Goal: Task Accomplishment & Management: Complete application form

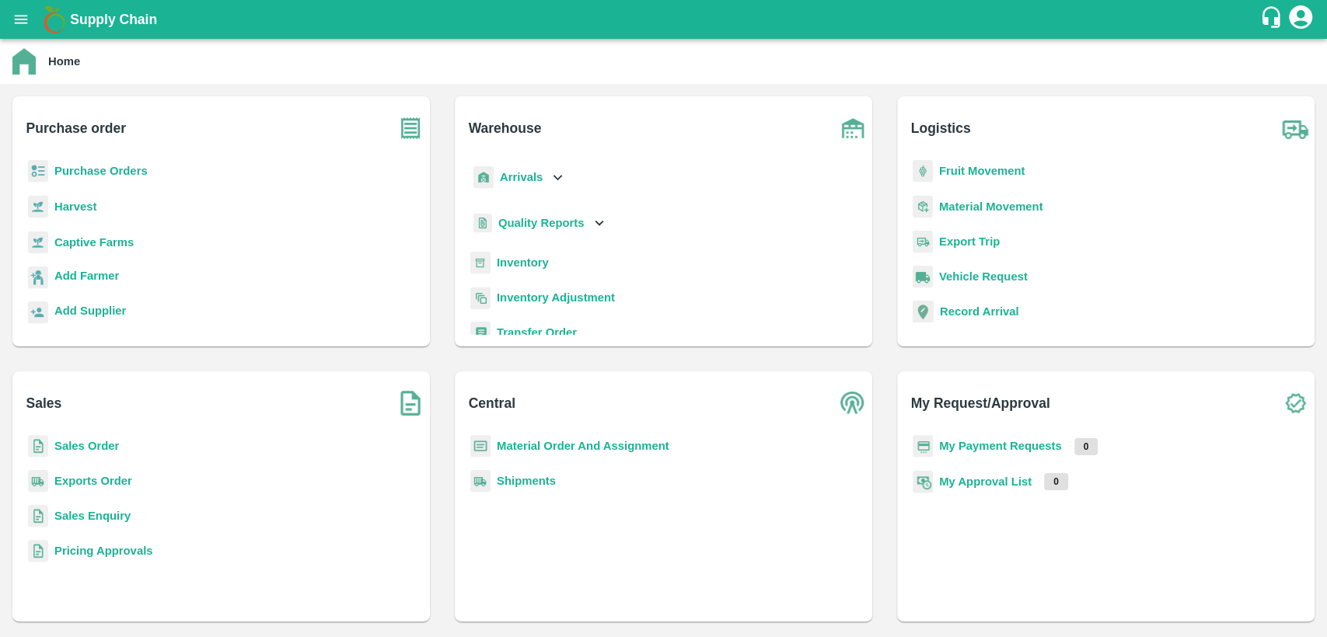
click at [585, 447] on b "Material Order And Assignment" at bounding box center [583, 446] width 173 height 12
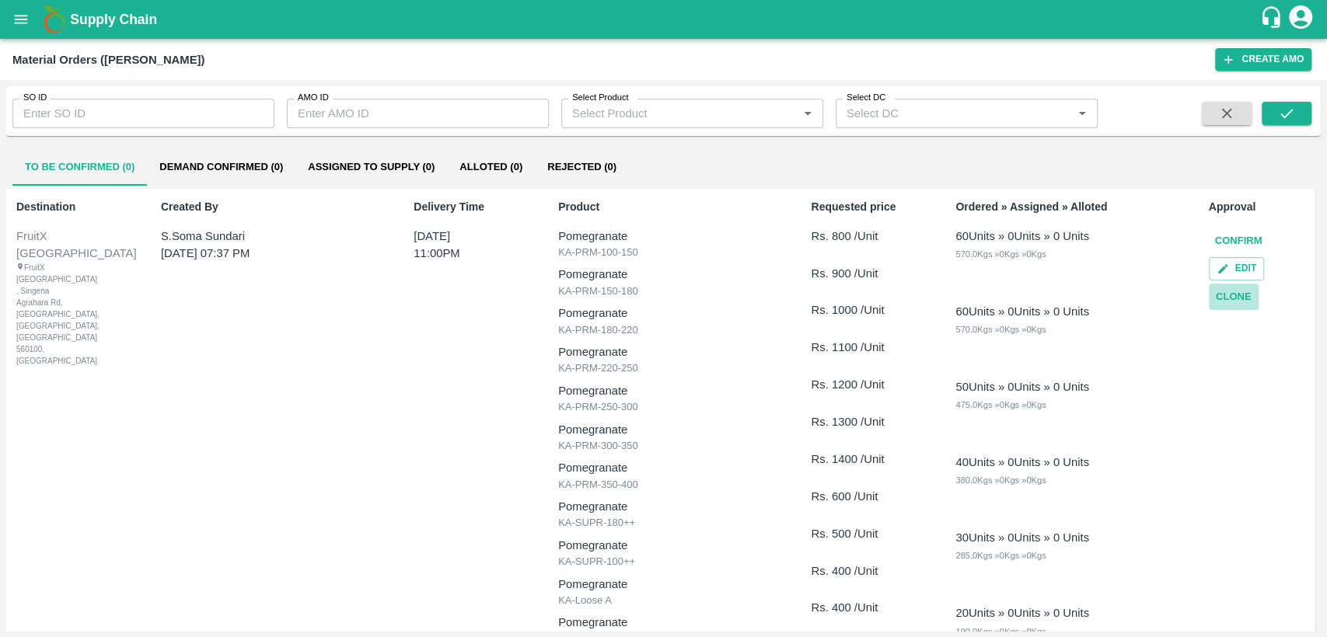
click at [1237, 292] on button "Clone" at bounding box center [1234, 297] width 50 height 27
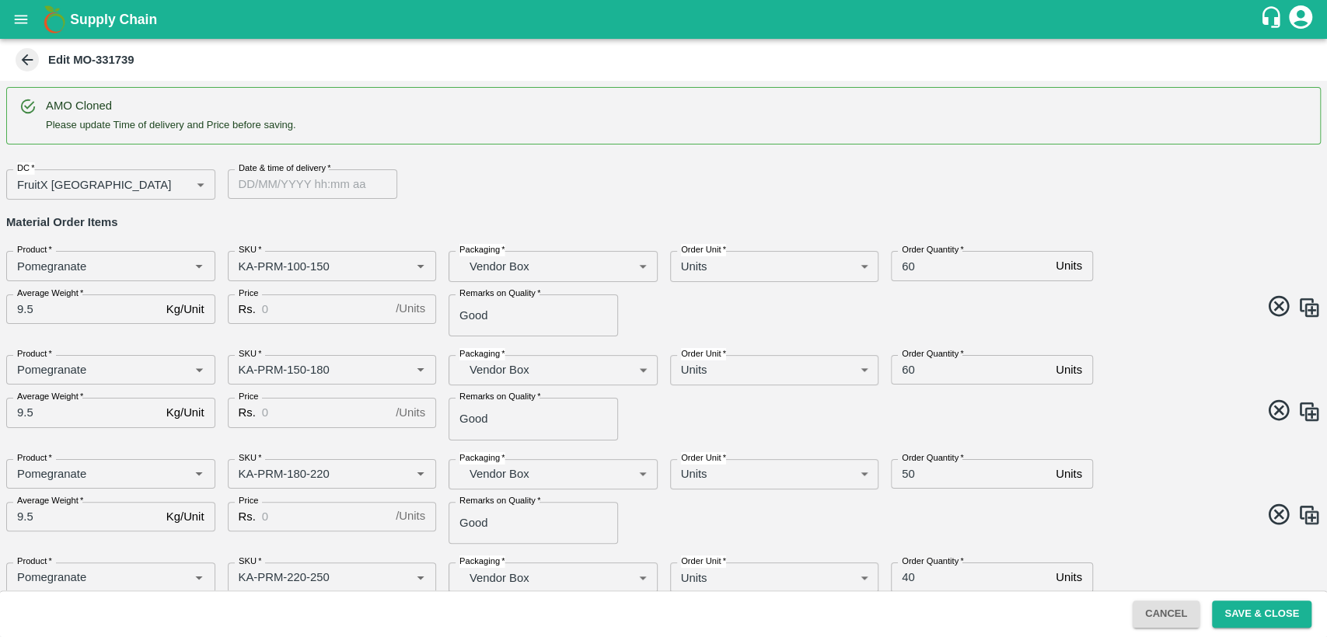
type input "DD/MM/YYYY hh:mm aa"
click at [267, 186] on input "DD/MM/YYYY hh:mm aa" at bounding box center [307, 184] width 159 height 30
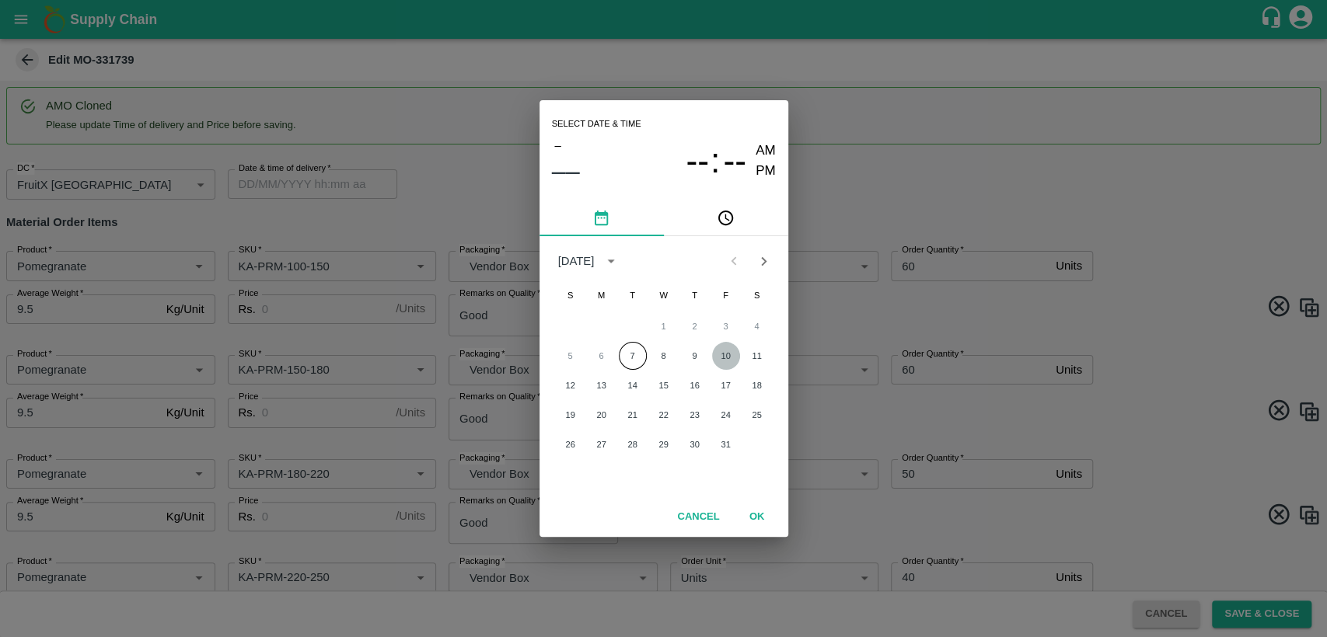
click at [724, 358] on button "10" at bounding box center [726, 356] width 28 height 28
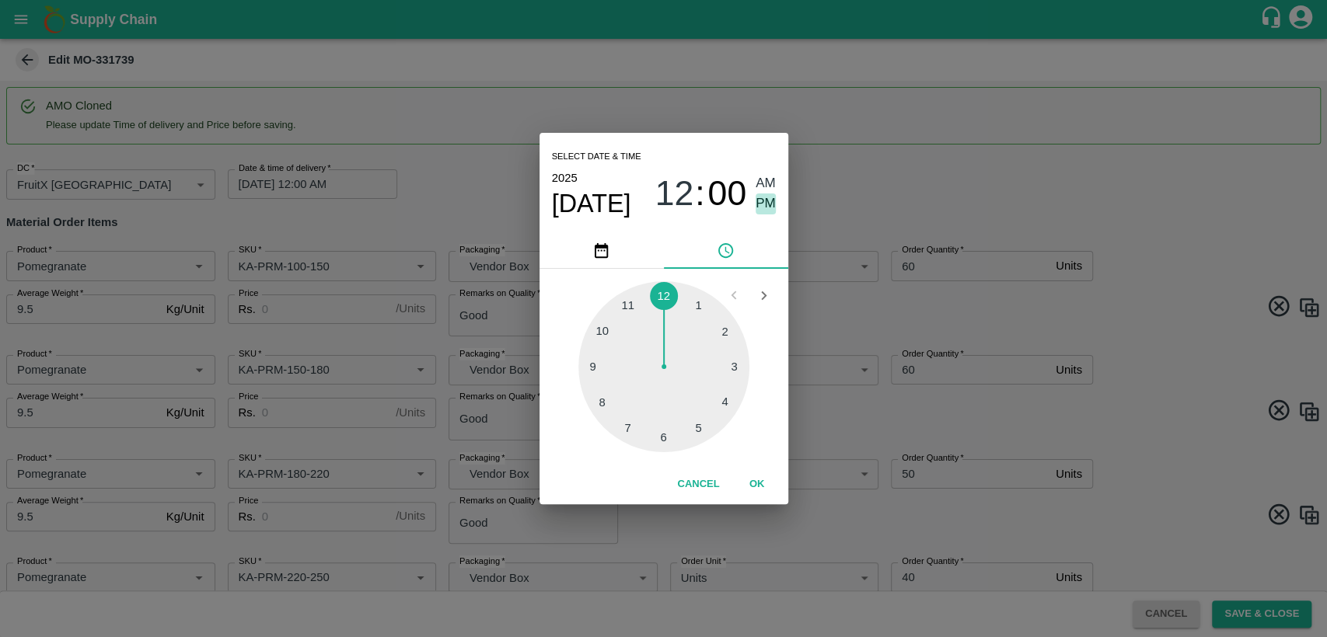
click at [769, 201] on span "PM" at bounding box center [766, 204] width 20 height 21
type input "[DATE] 12:00 PM"
click at [758, 480] on button "OK" at bounding box center [757, 484] width 50 height 27
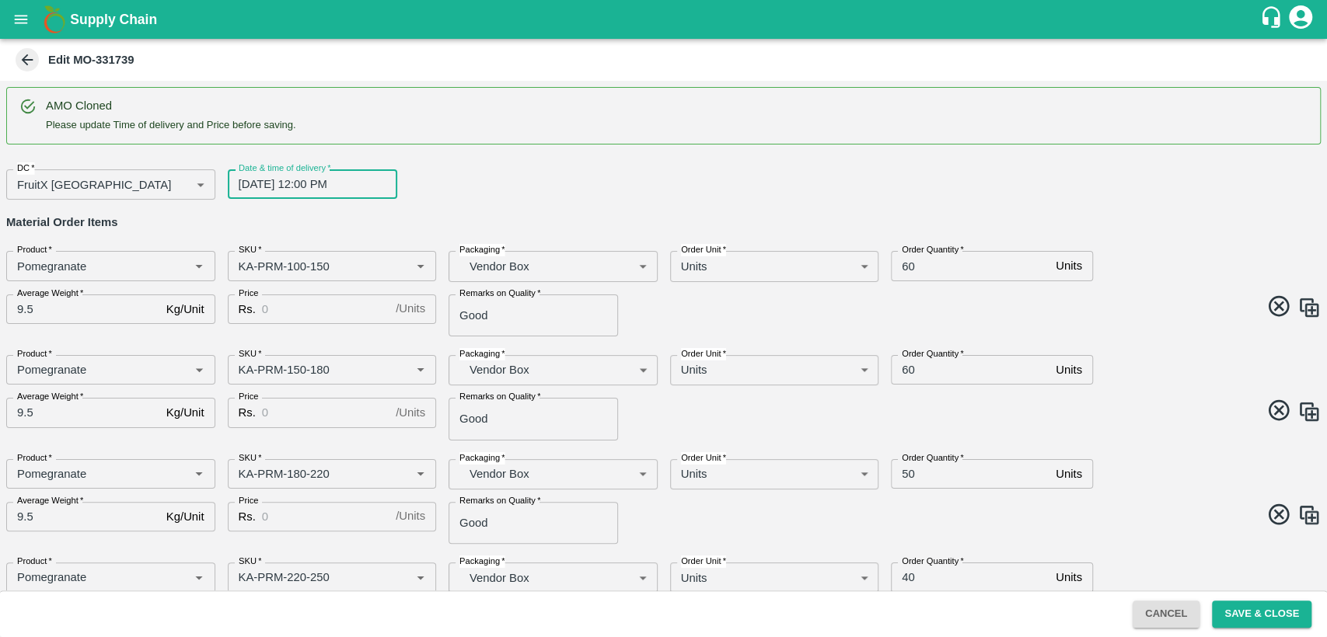
click at [330, 306] on input "Price" at bounding box center [325, 310] width 127 height 30
type input "800"
click at [286, 418] on input "Price" at bounding box center [325, 413] width 127 height 30
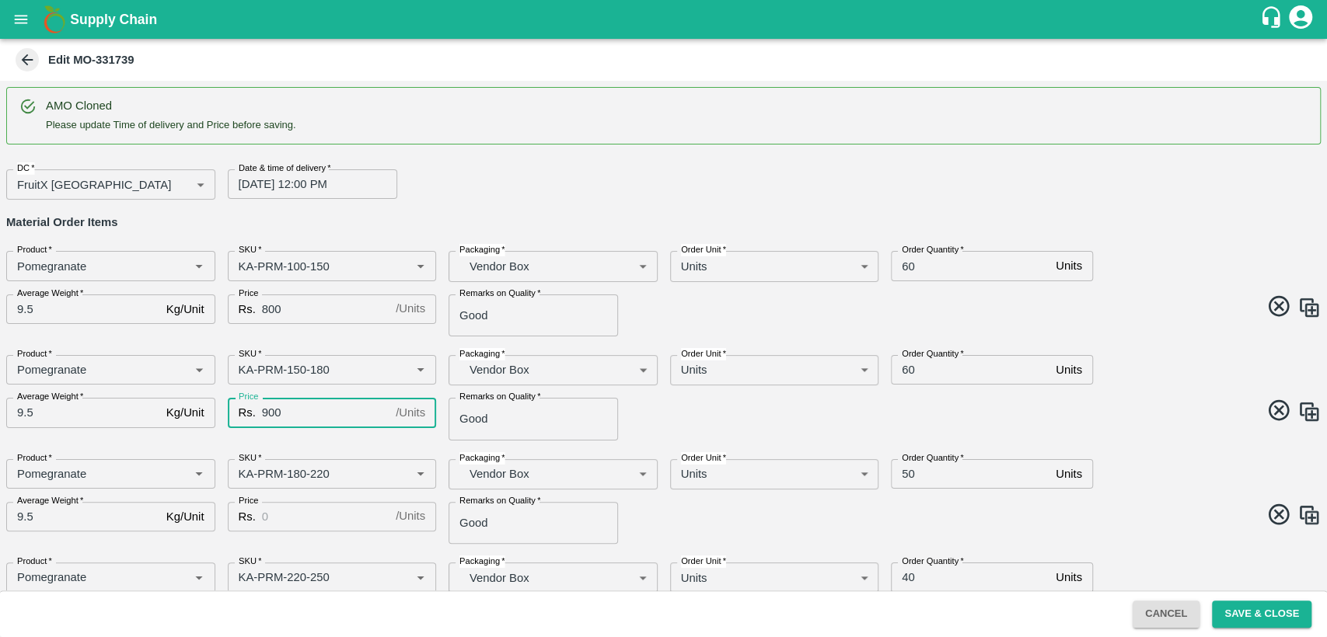
type input "900"
click at [908, 269] on input "60" at bounding box center [970, 266] width 159 height 30
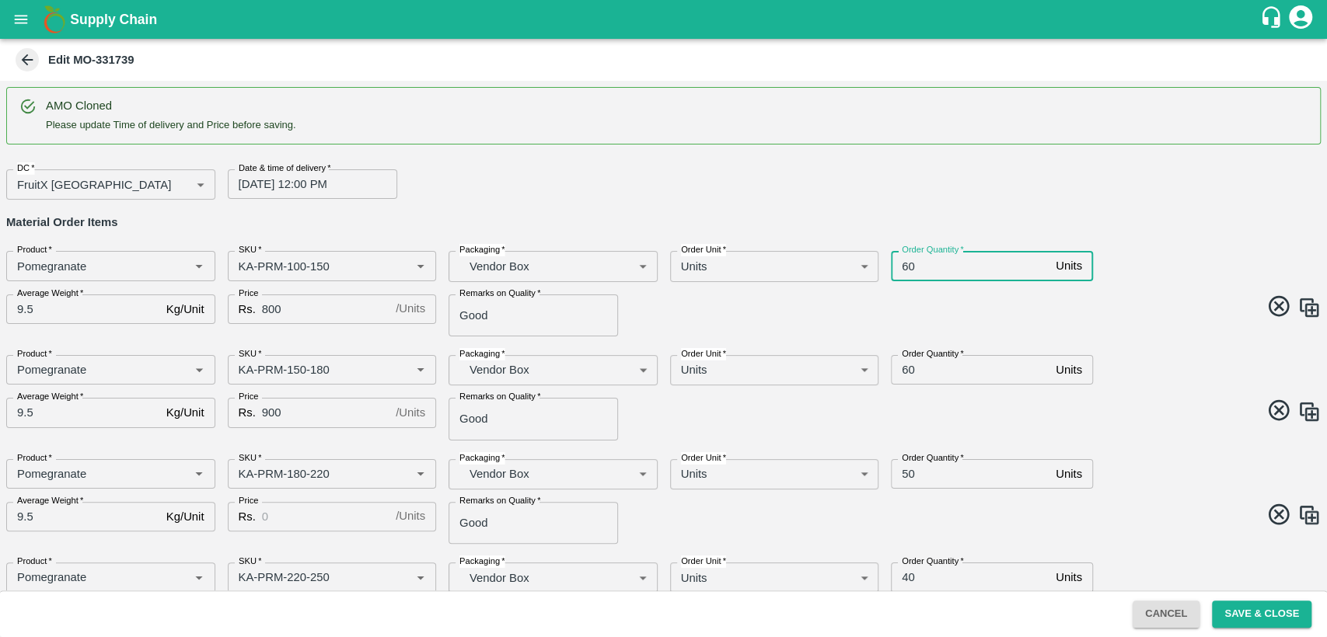
click at [908, 269] on input "60" at bounding box center [970, 266] width 159 height 30
type input "7"
drag, startPoint x: 1196, startPoint y: 199, endPoint x: 1024, endPoint y: 274, distance: 188.3
click at [1196, 199] on div "DC   * FruitX [GEOGRAPHIC_DATA] 147 DC Date & time of delivery   * [DATE] 12:00…" at bounding box center [657, 178] width 1327 height 43
click at [902, 268] on input "80" at bounding box center [970, 266] width 159 height 30
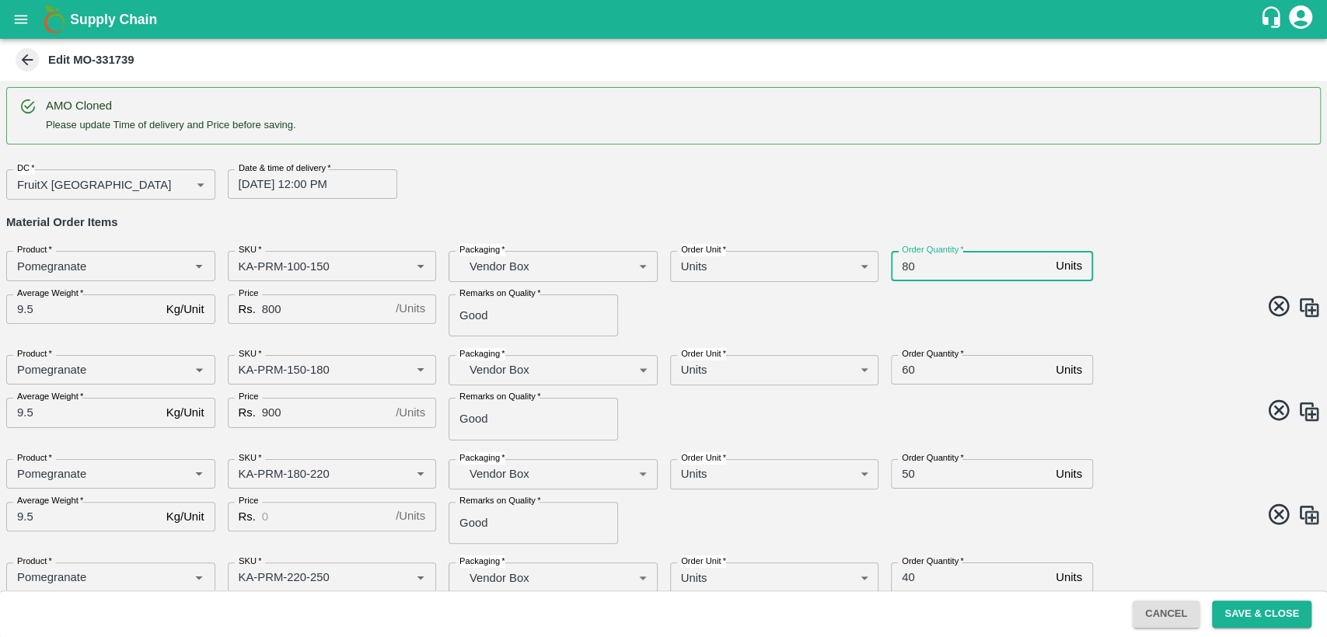
click at [902, 268] on input "80" at bounding box center [970, 266] width 159 height 30
type input "60"
click at [906, 368] on input "60" at bounding box center [970, 370] width 159 height 30
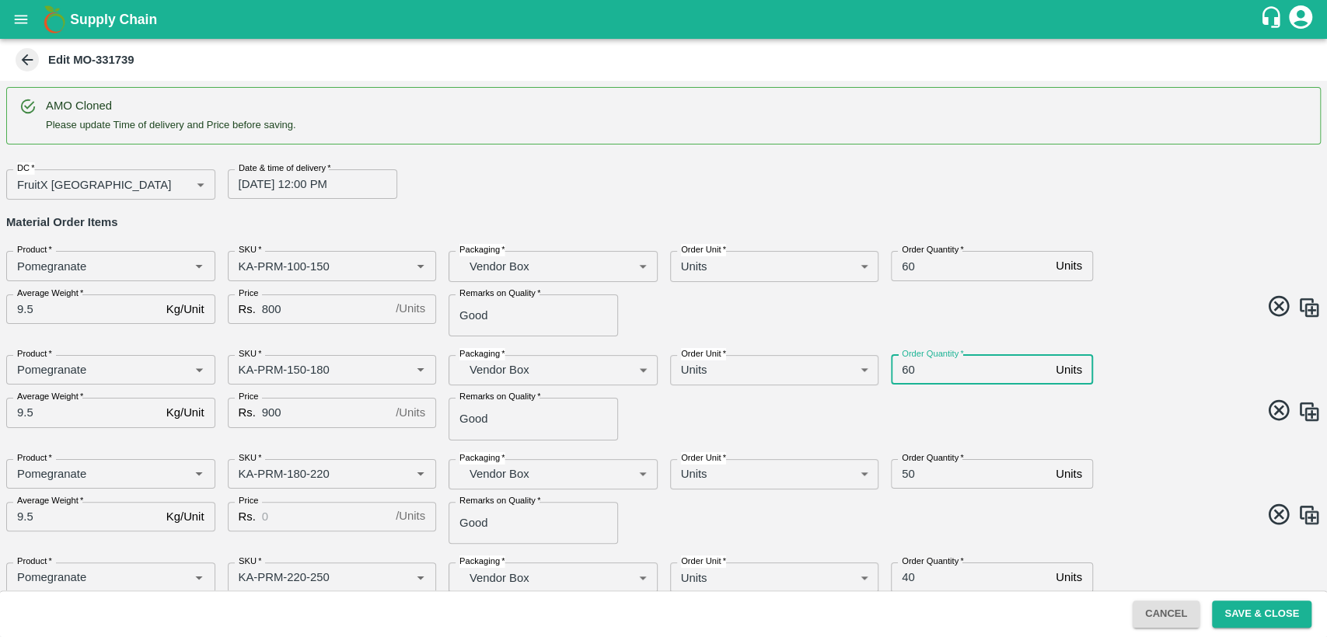
click at [906, 368] on input "60" at bounding box center [970, 370] width 159 height 30
type input "60"
click at [287, 522] on input "Price" at bounding box center [325, 517] width 127 height 30
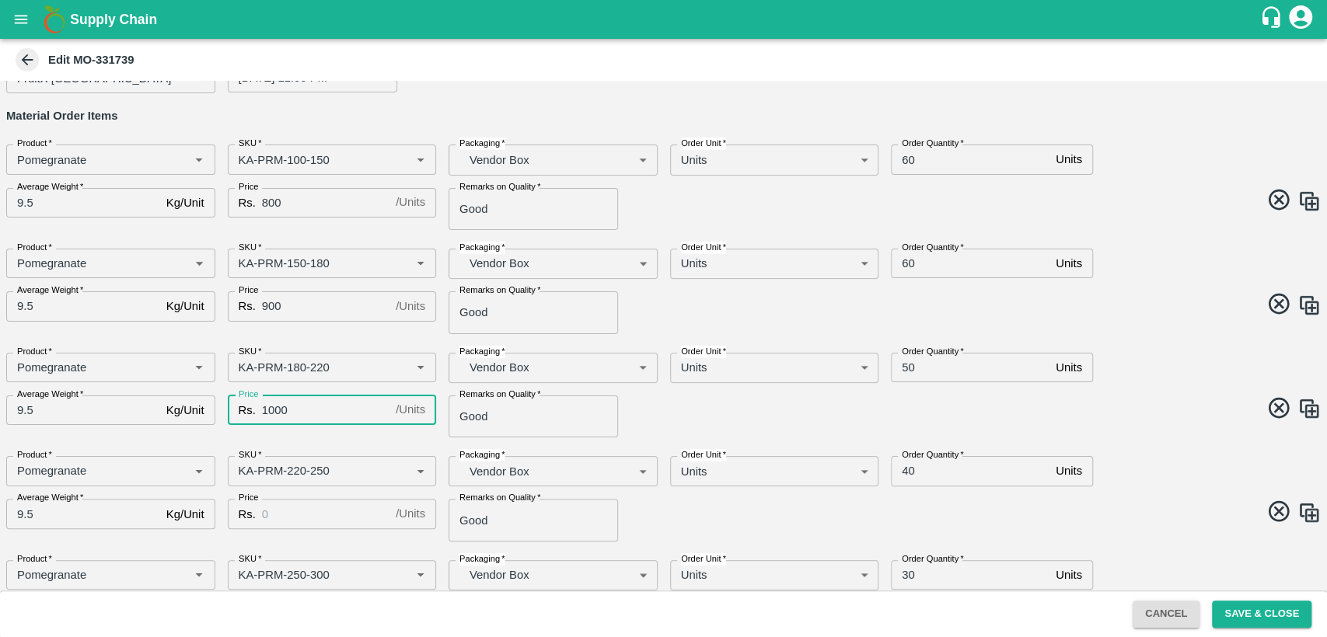
scroll to position [109, 0]
type input "1000"
click at [902, 366] on input "50" at bounding box center [970, 366] width 159 height 30
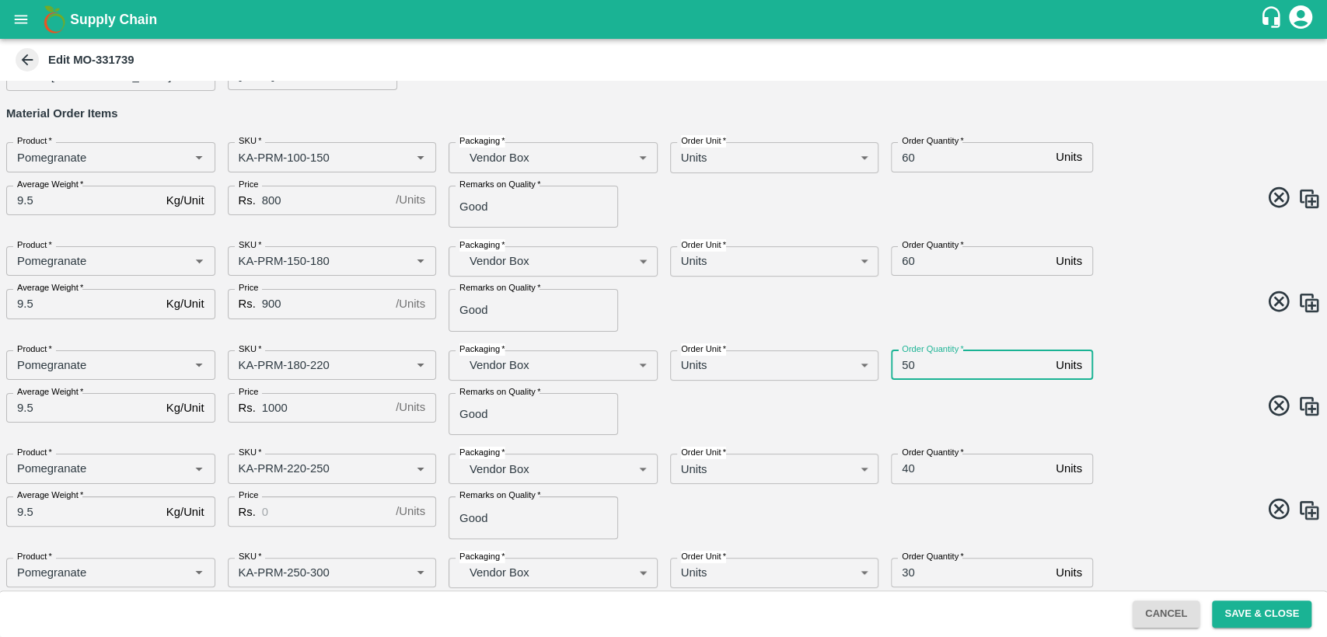
click at [902, 366] on input "50" at bounding box center [970, 366] width 159 height 30
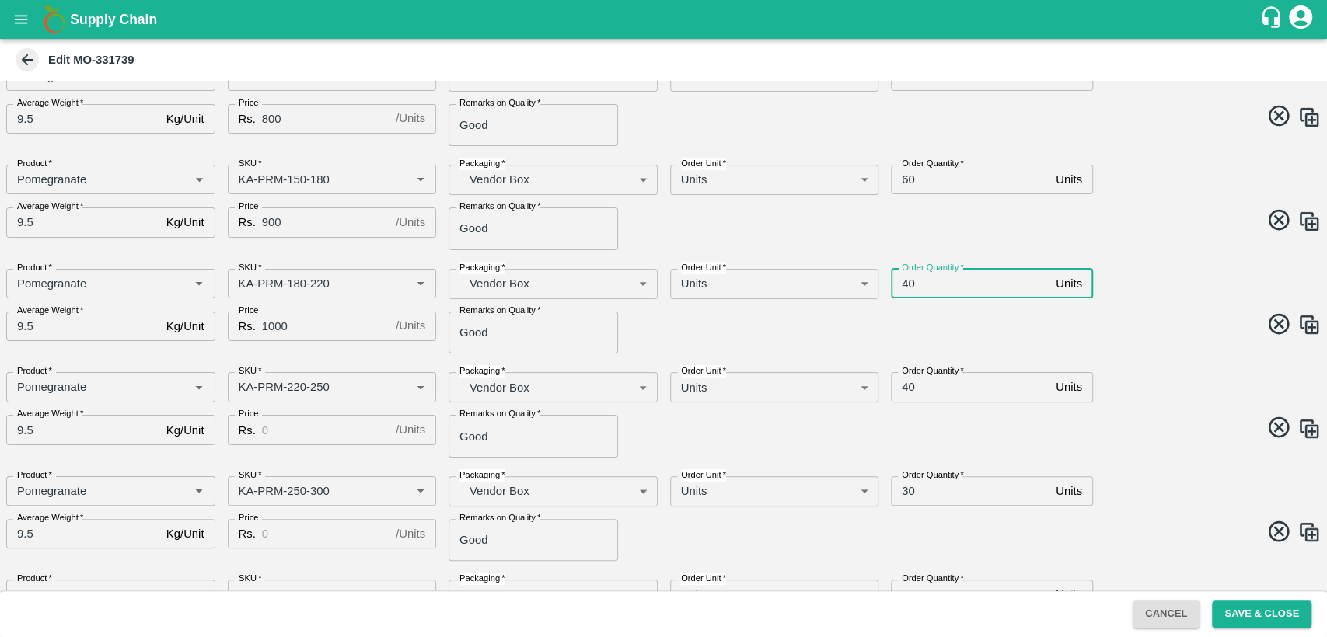
scroll to position [192, 0]
type input "40"
click at [321, 418] on input "Price" at bounding box center [325, 429] width 127 height 30
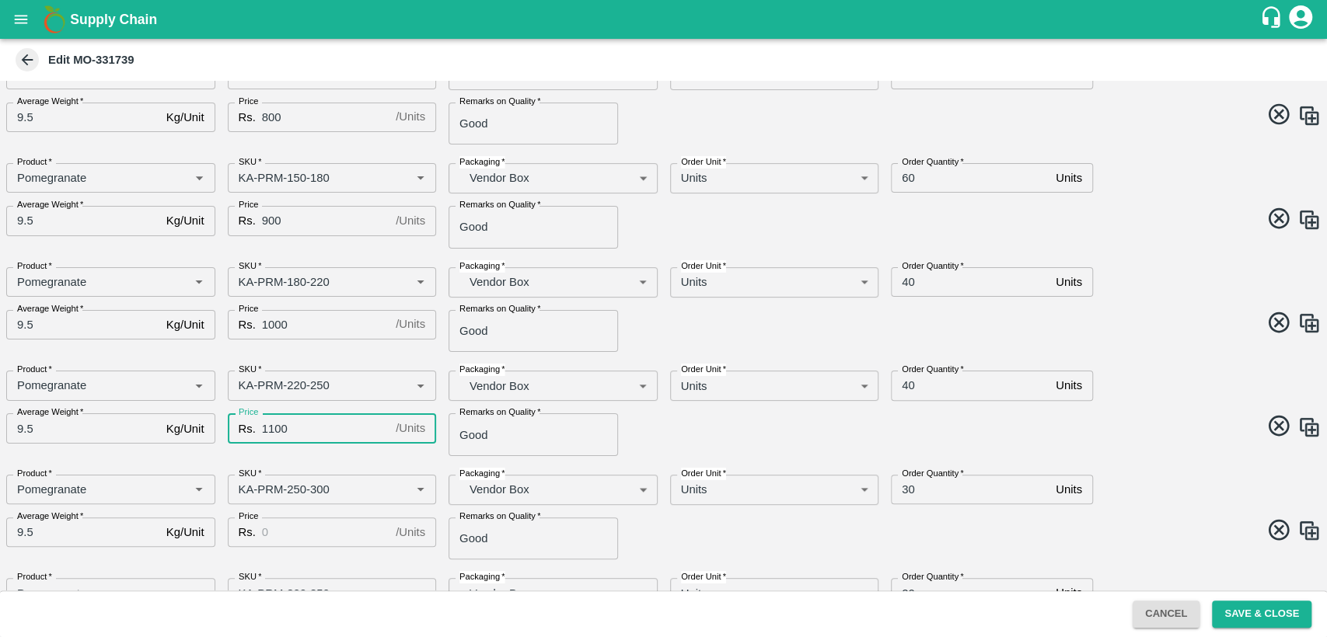
type input "1100"
click at [311, 530] on input "Price" at bounding box center [325, 533] width 127 height 30
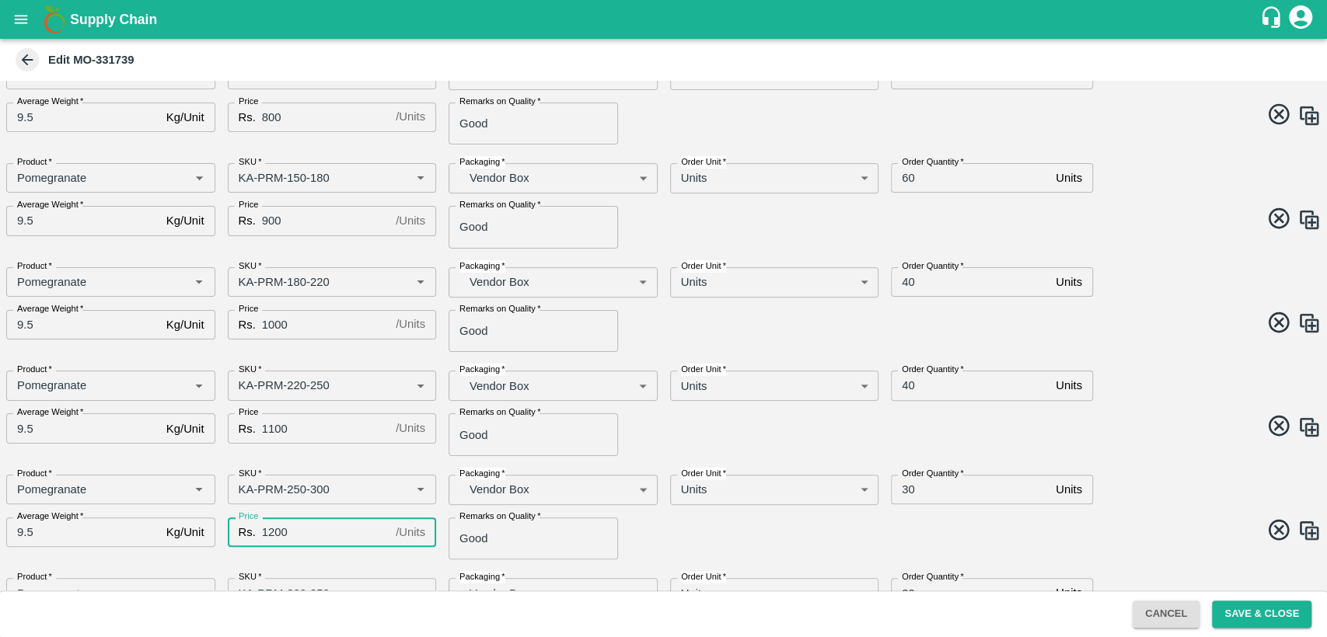
type input "1200"
click at [909, 490] on input "30" at bounding box center [970, 490] width 159 height 30
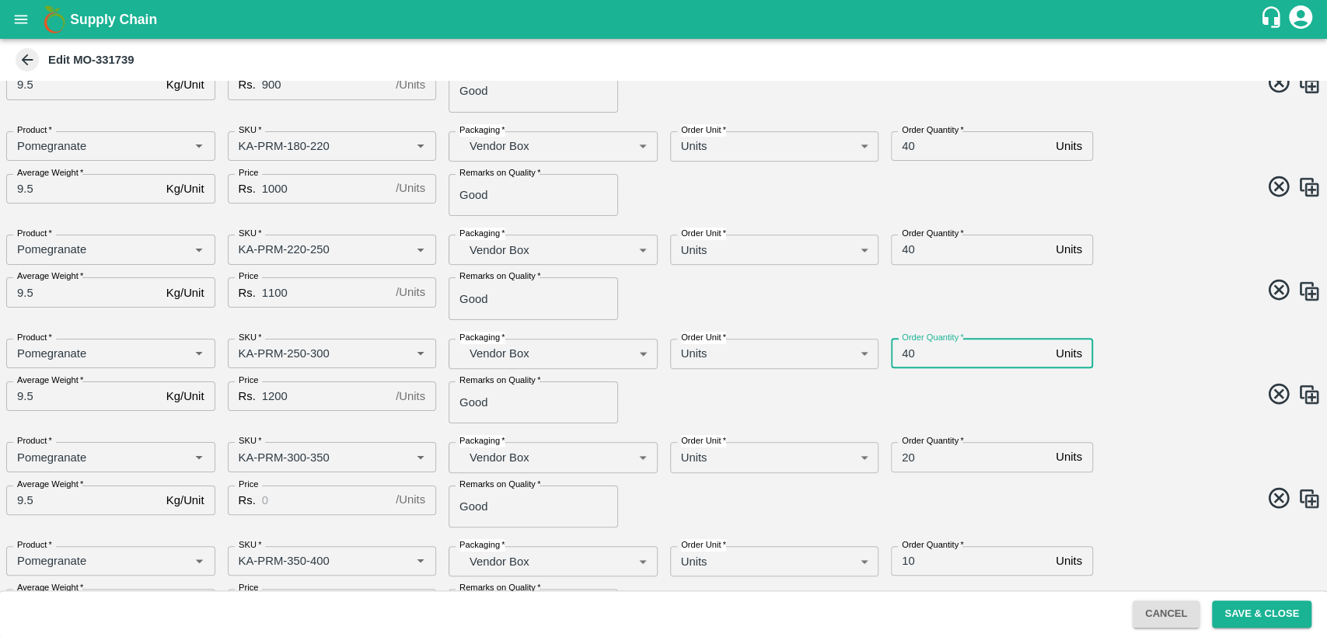
scroll to position [329, 0]
type input "40"
click at [305, 508] on input "Price" at bounding box center [325, 500] width 127 height 30
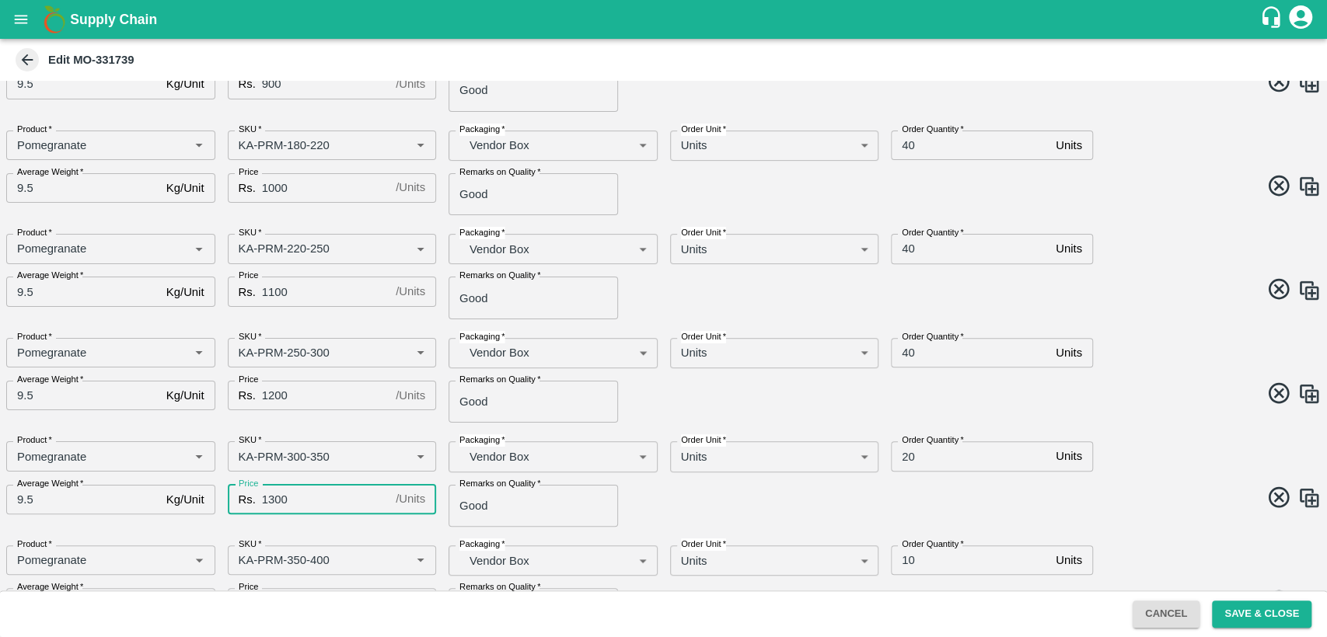
type input "1300"
click at [905, 456] on input "20" at bounding box center [970, 457] width 159 height 30
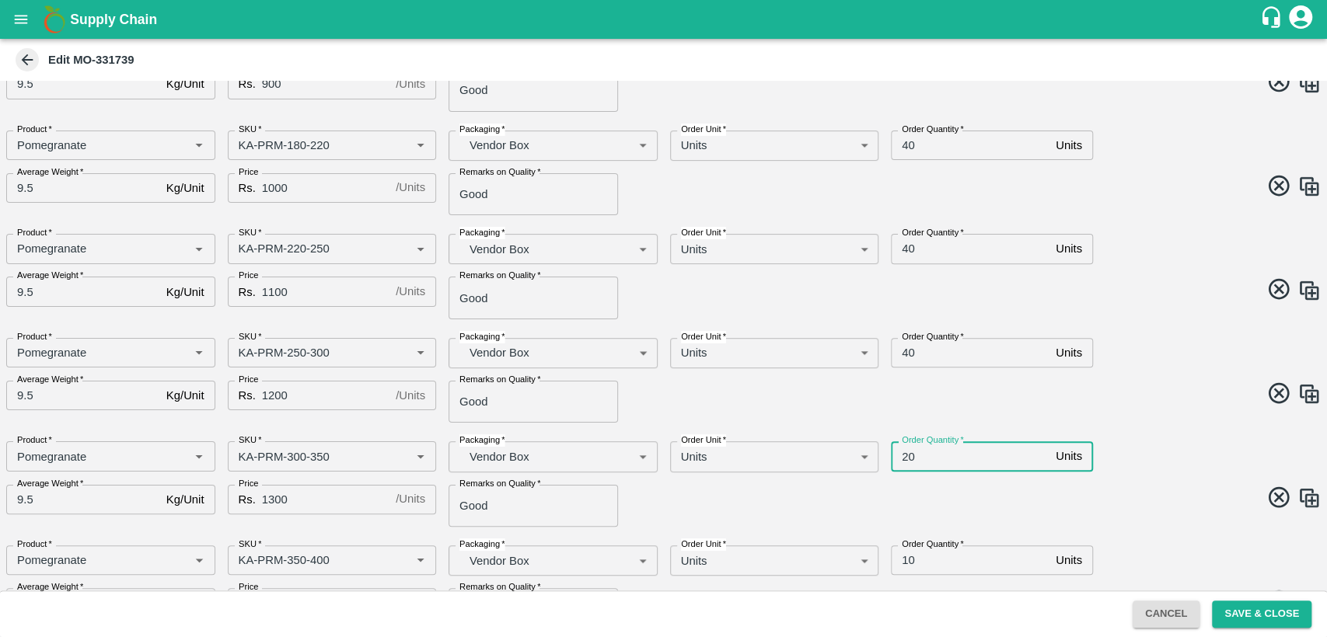
click at [905, 456] on input "20" at bounding box center [970, 457] width 159 height 30
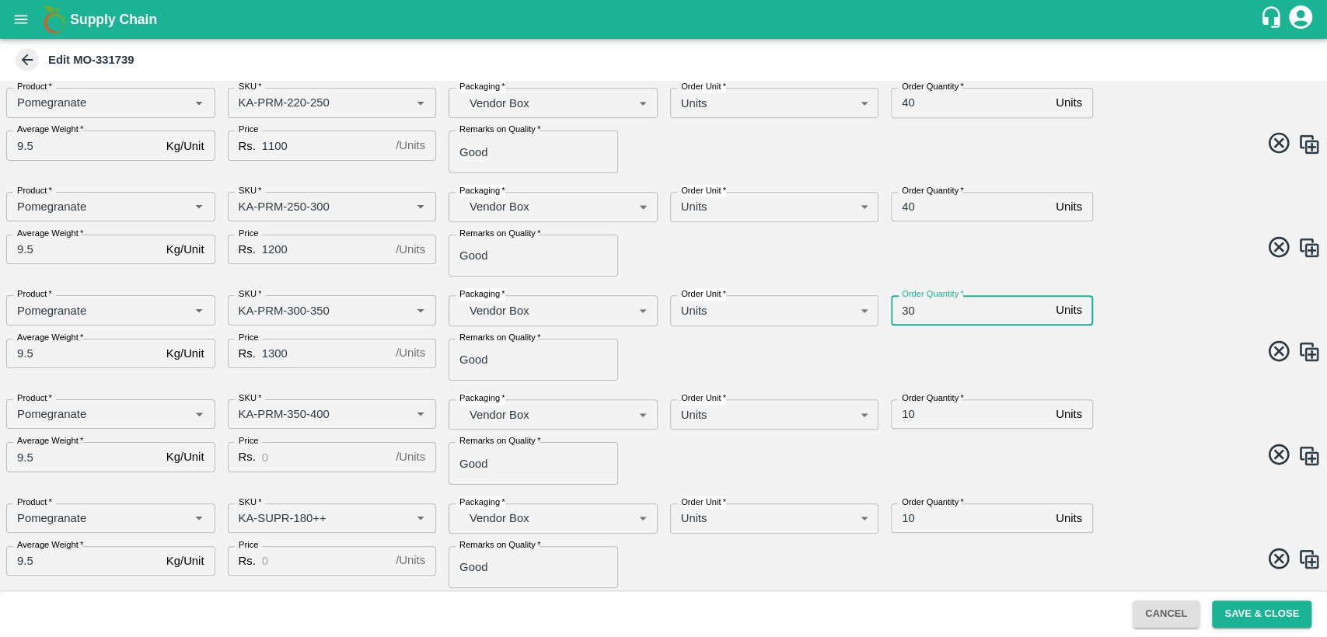
type input "30"
click at [292, 451] on input "Price" at bounding box center [325, 457] width 127 height 30
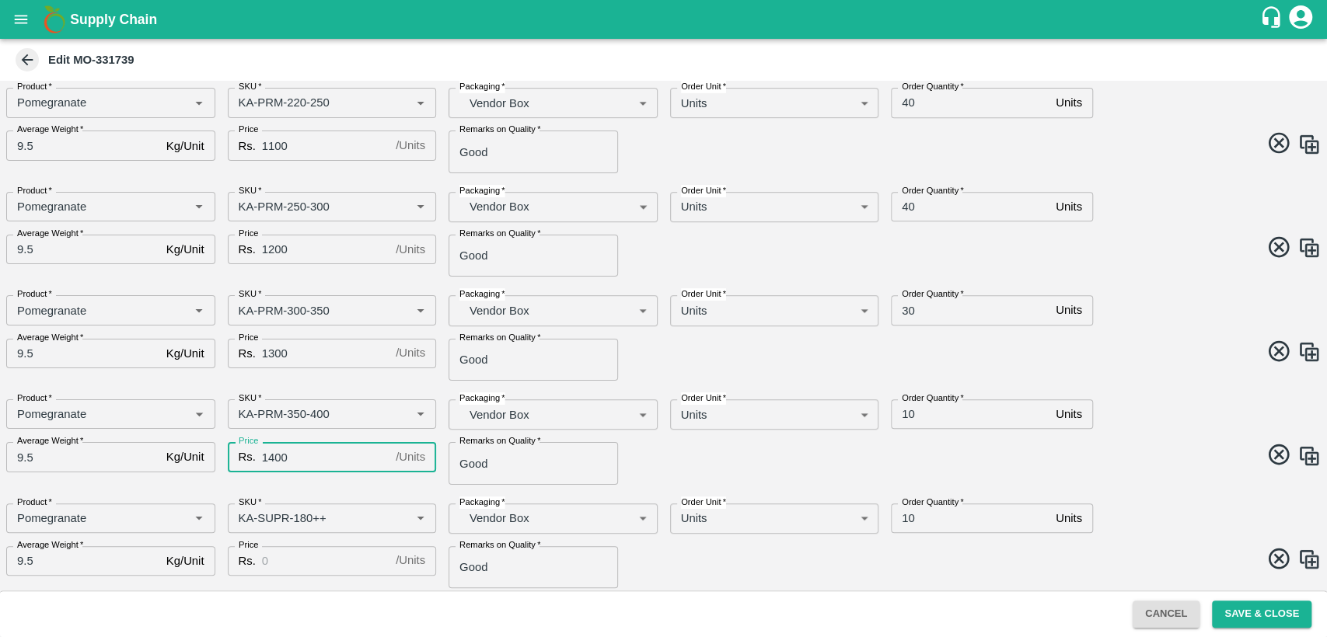
type input "1400"
click at [908, 410] on input "10" at bounding box center [970, 415] width 159 height 30
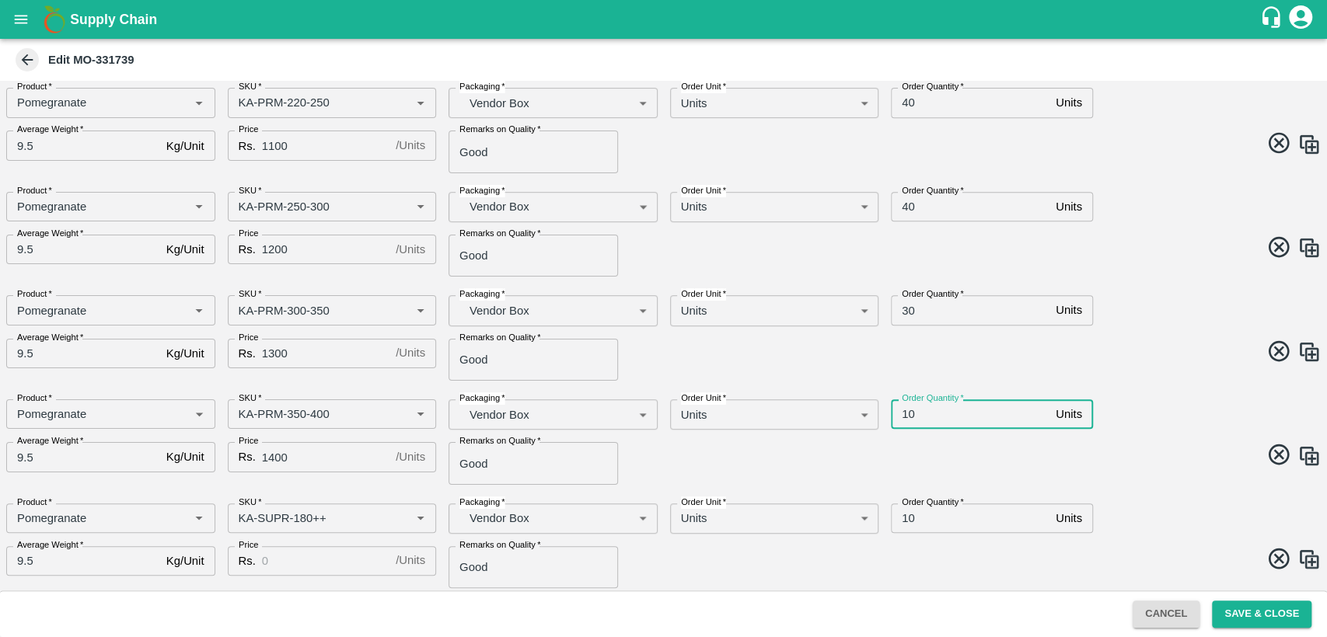
click at [908, 410] on input "10" at bounding box center [970, 415] width 159 height 30
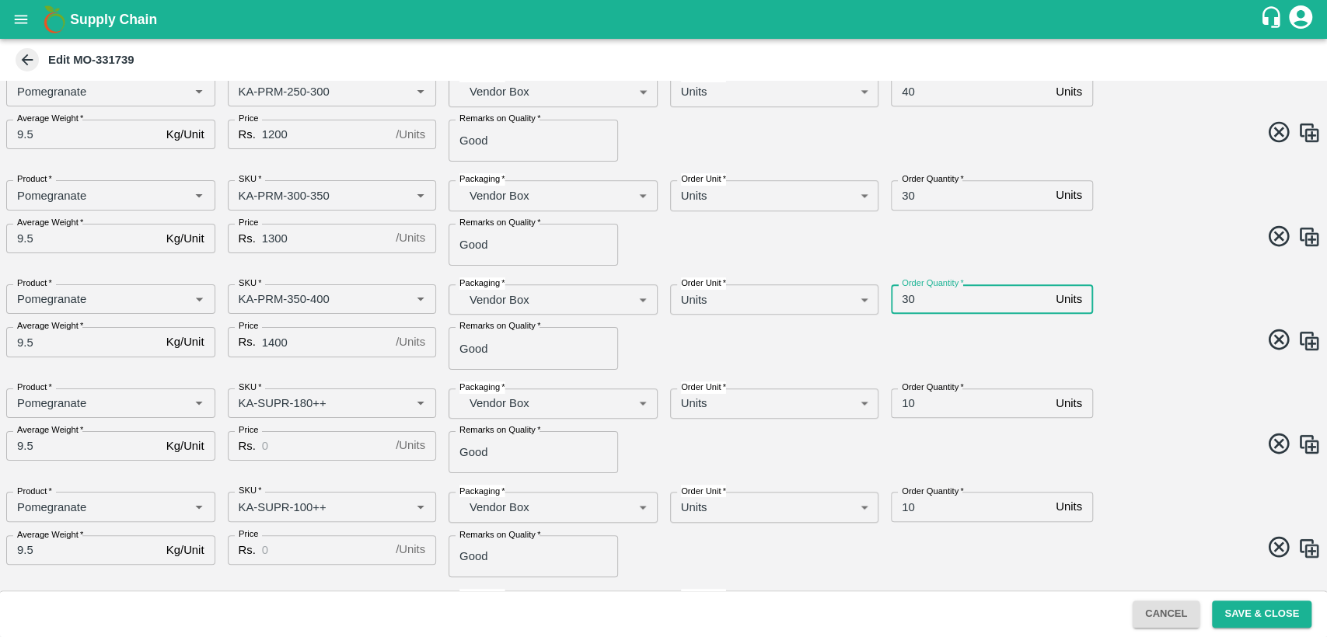
scroll to position [594, 0]
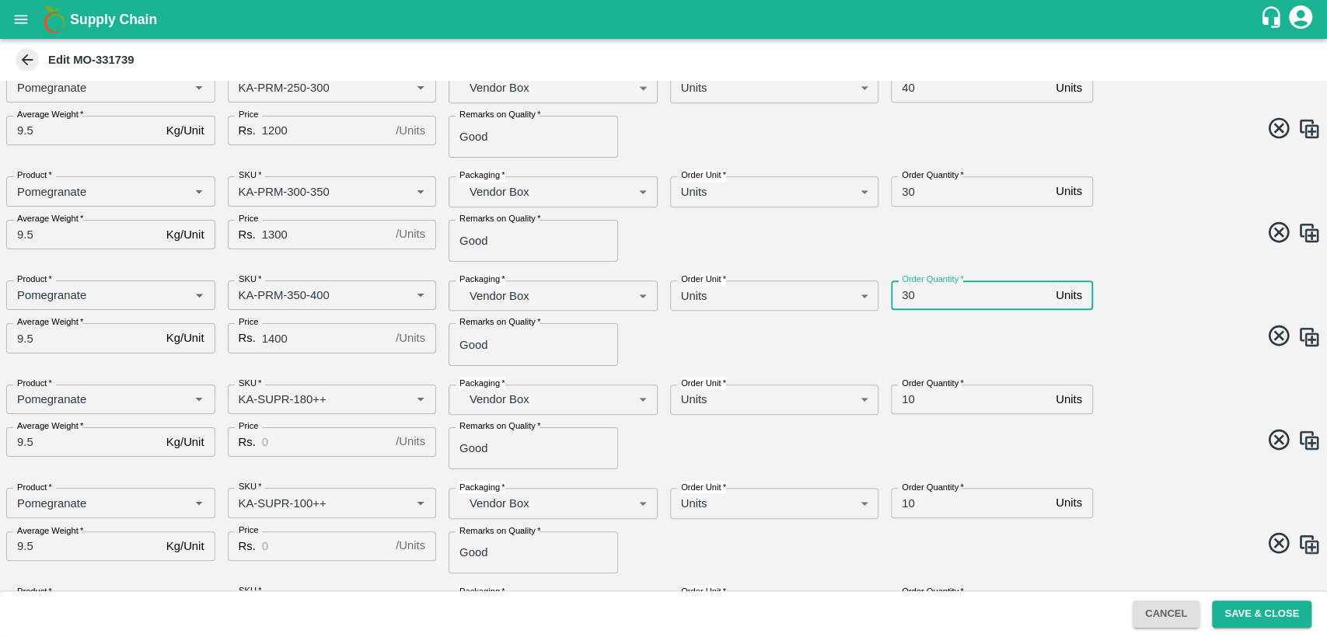
type input "30"
click at [309, 443] on input "Price" at bounding box center [325, 443] width 127 height 30
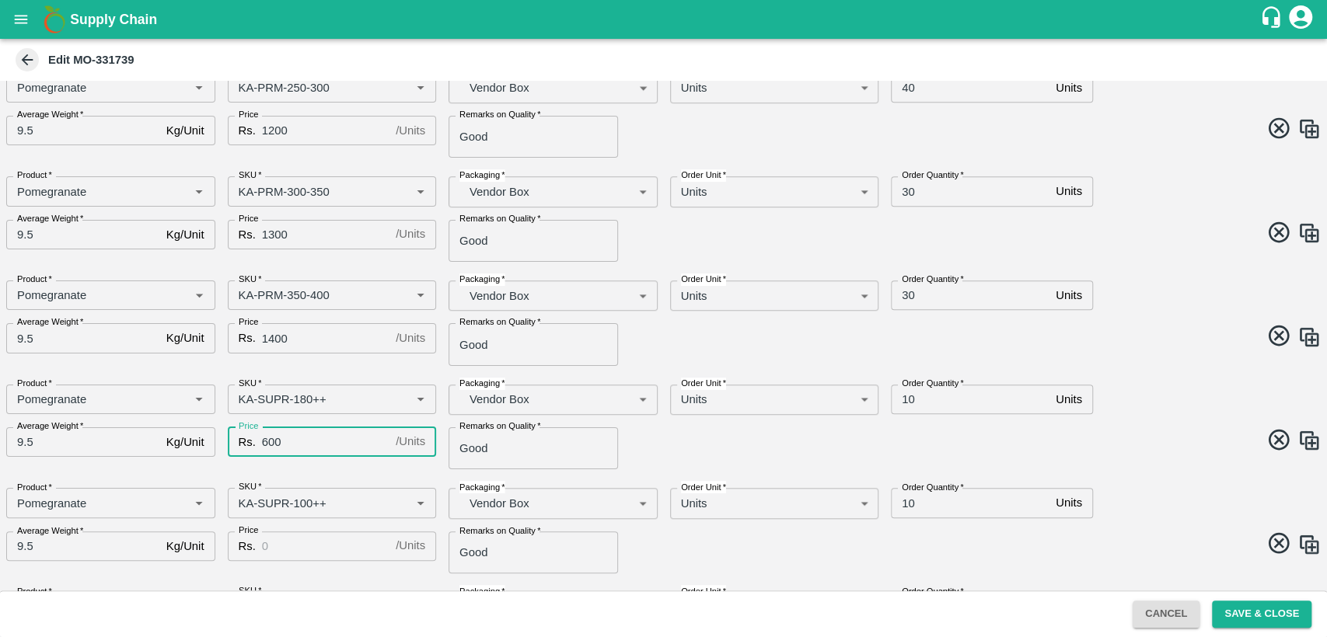
type input "600"
click at [307, 550] on input "Price" at bounding box center [325, 547] width 127 height 30
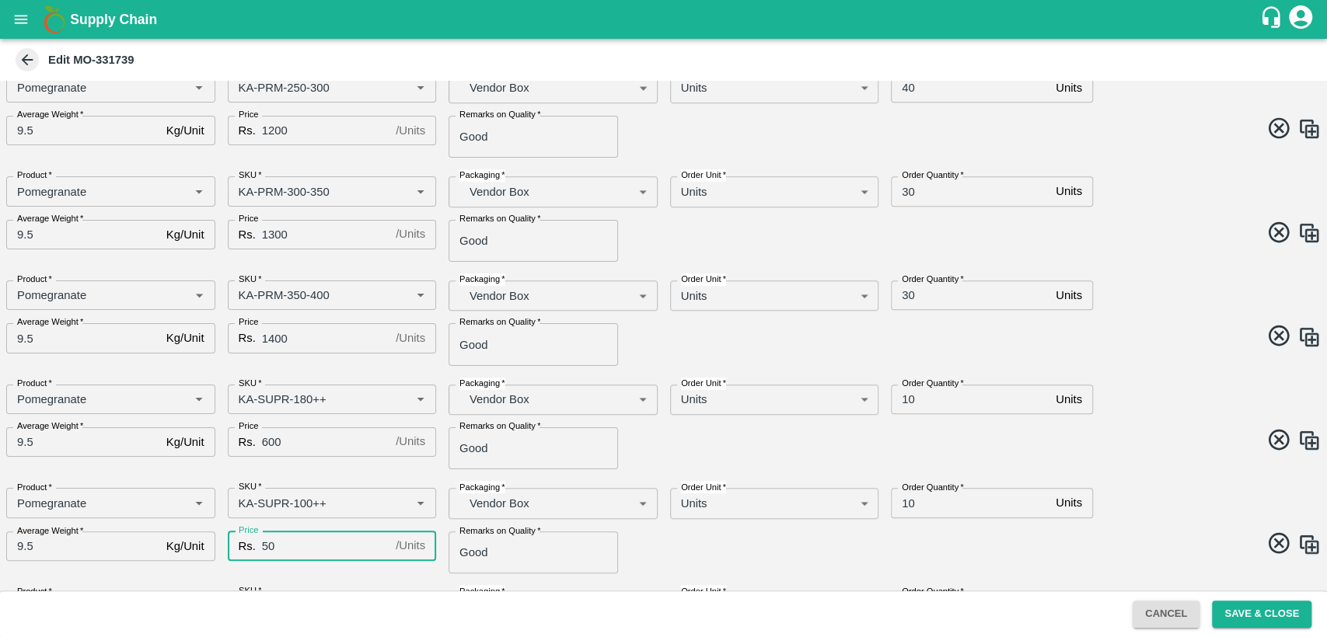
type input "50"
click at [906, 400] on input "10" at bounding box center [970, 400] width 159 height 30
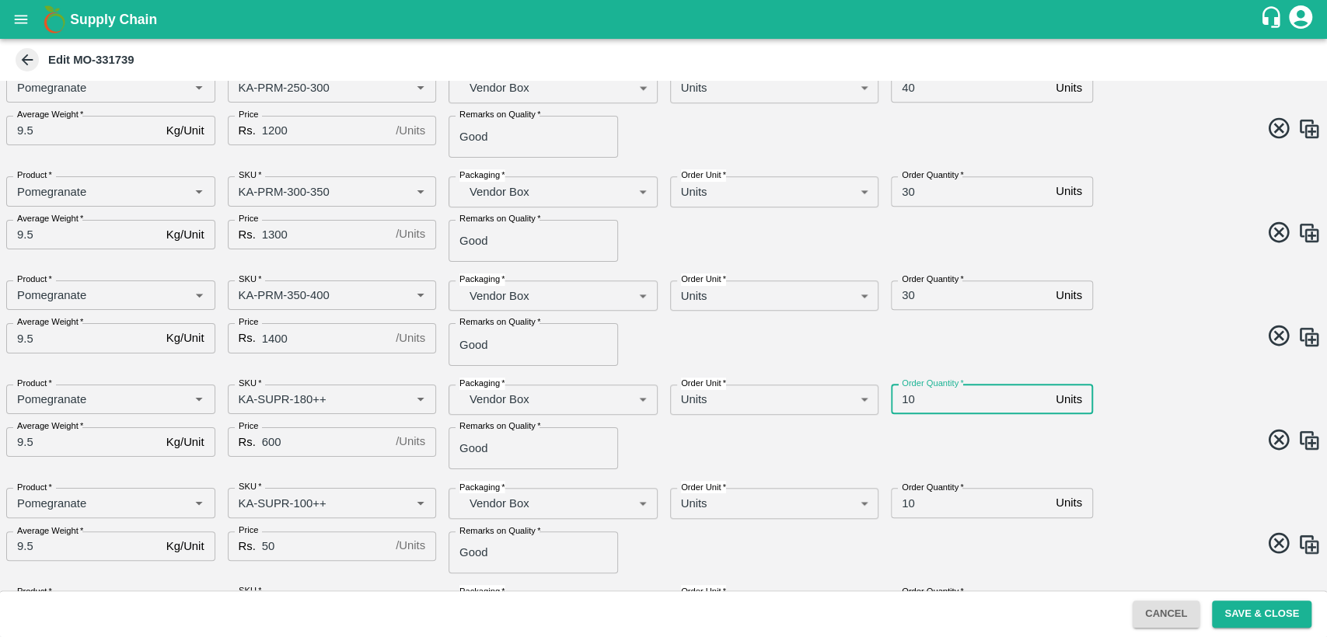
click at [906, 400] on input "10" at bounding box center [970, 400] width 159 height 30
type input "20"
click at [902, 504] on input "10" at bounding box center [970, 503] width 159 height 30
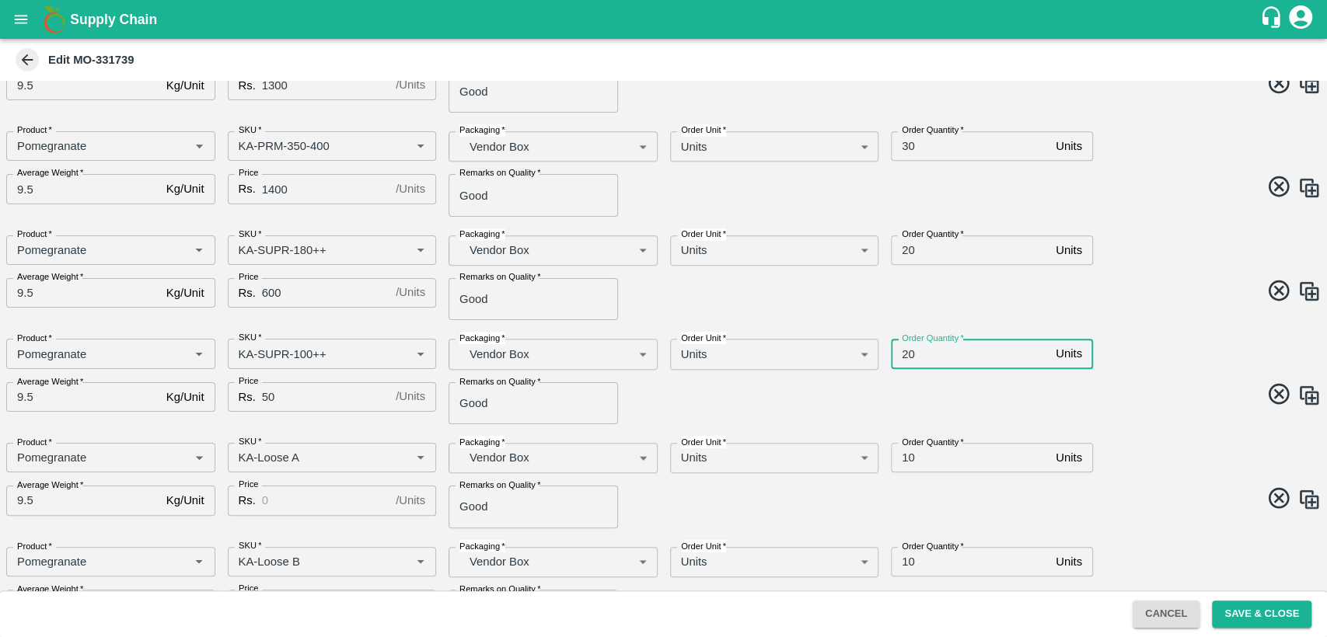
scroll to position [766, 0]
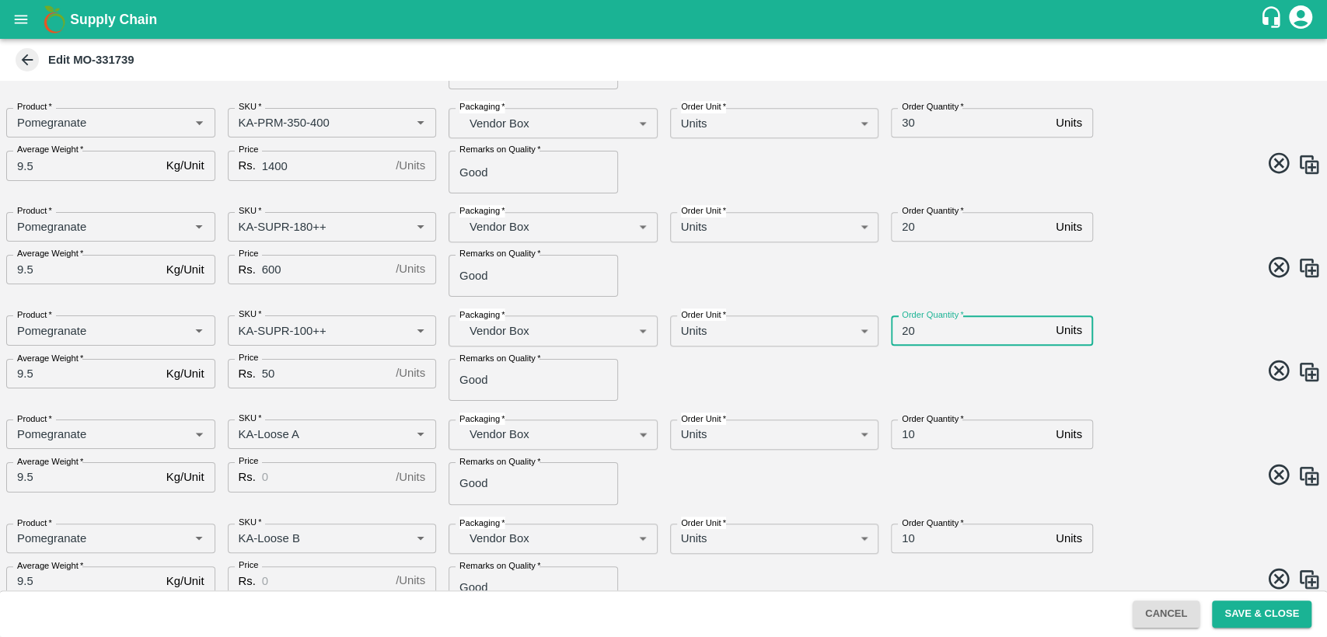
type input "20"
click at [295, 371] on input "50" at bounding box center [325, 374] width 127 height 30
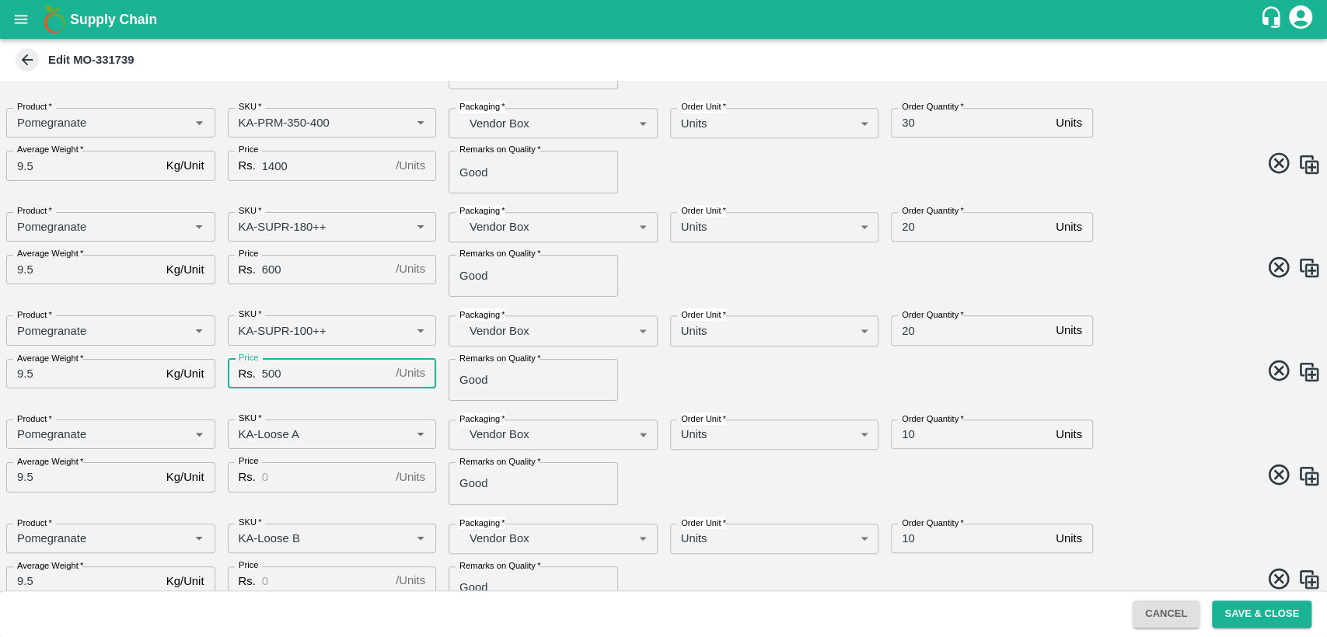
type input "500"
click at [298, 480] on input "Price" at bounding box center [325, 478] width 127 height 30
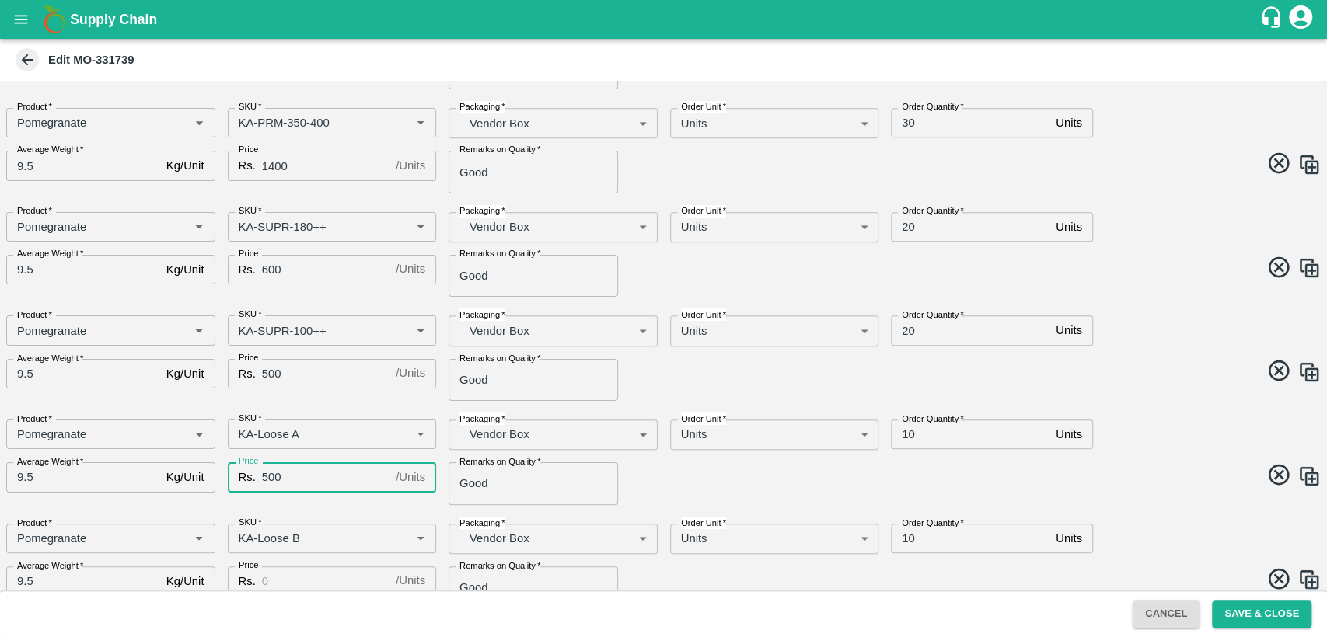
type input "500"
click at [906, 435] on input "10" at bounding box center [970, 435] width 159 height 30
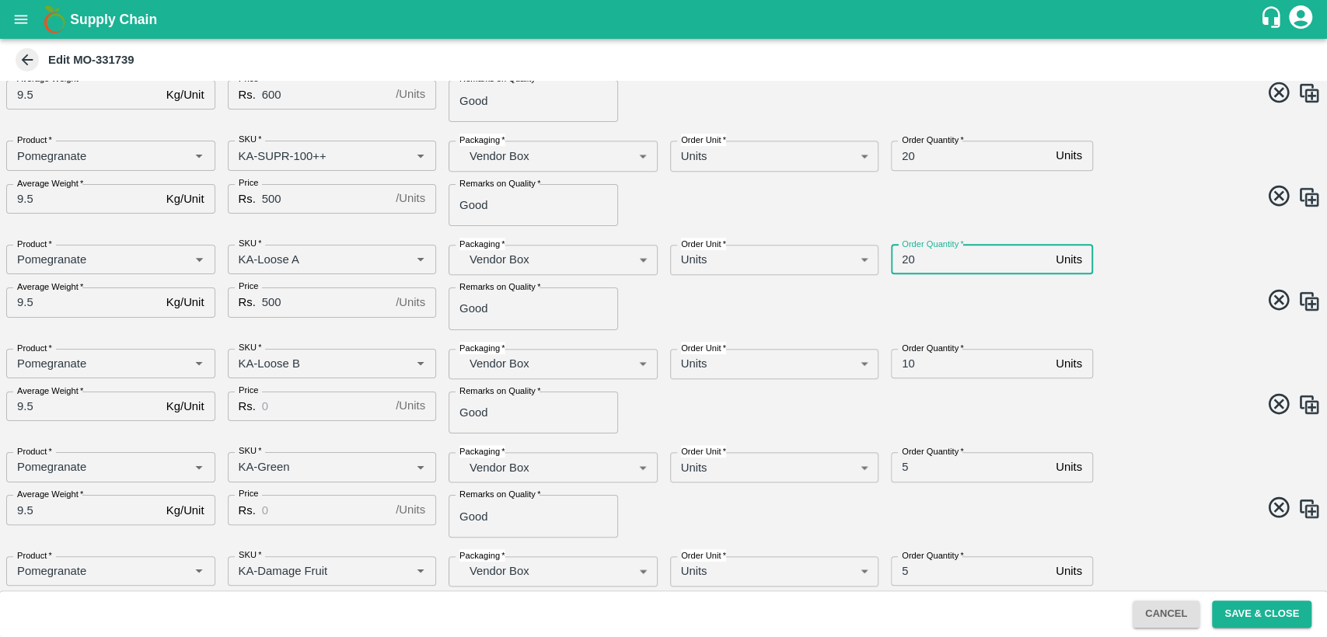
scroll to position [945, 0]
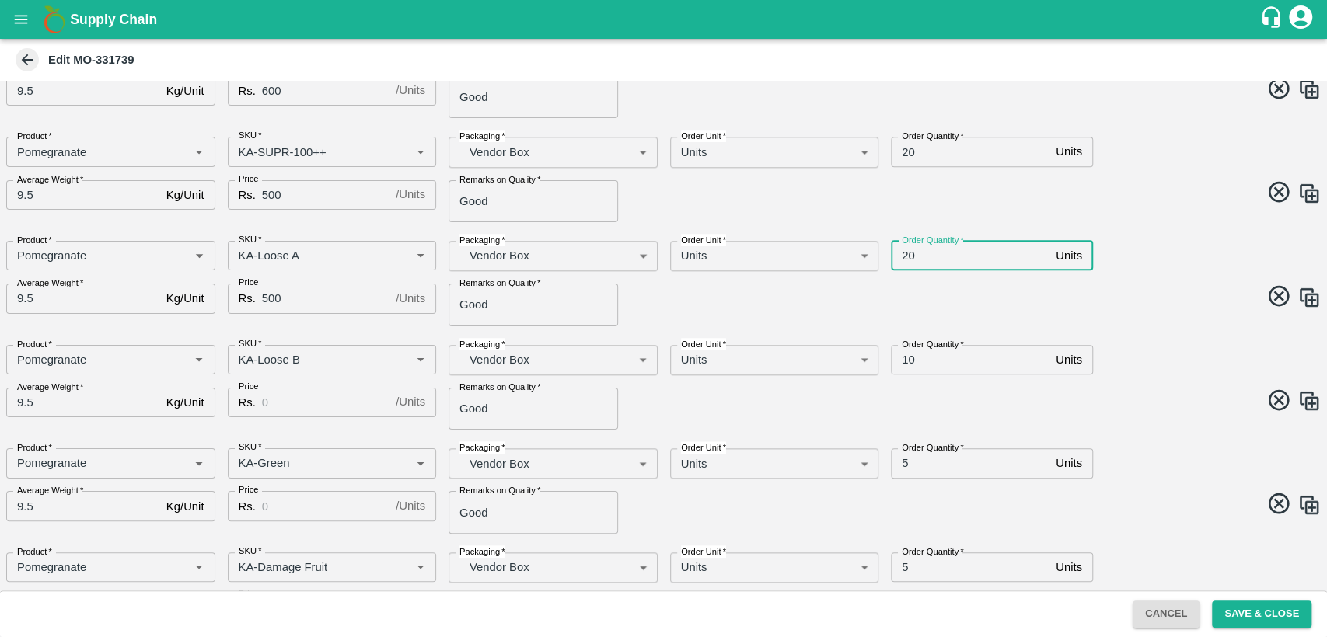
type input "20"
click at [902, 459] on input "5" at bounding box center [970, 464] width 159 height 30
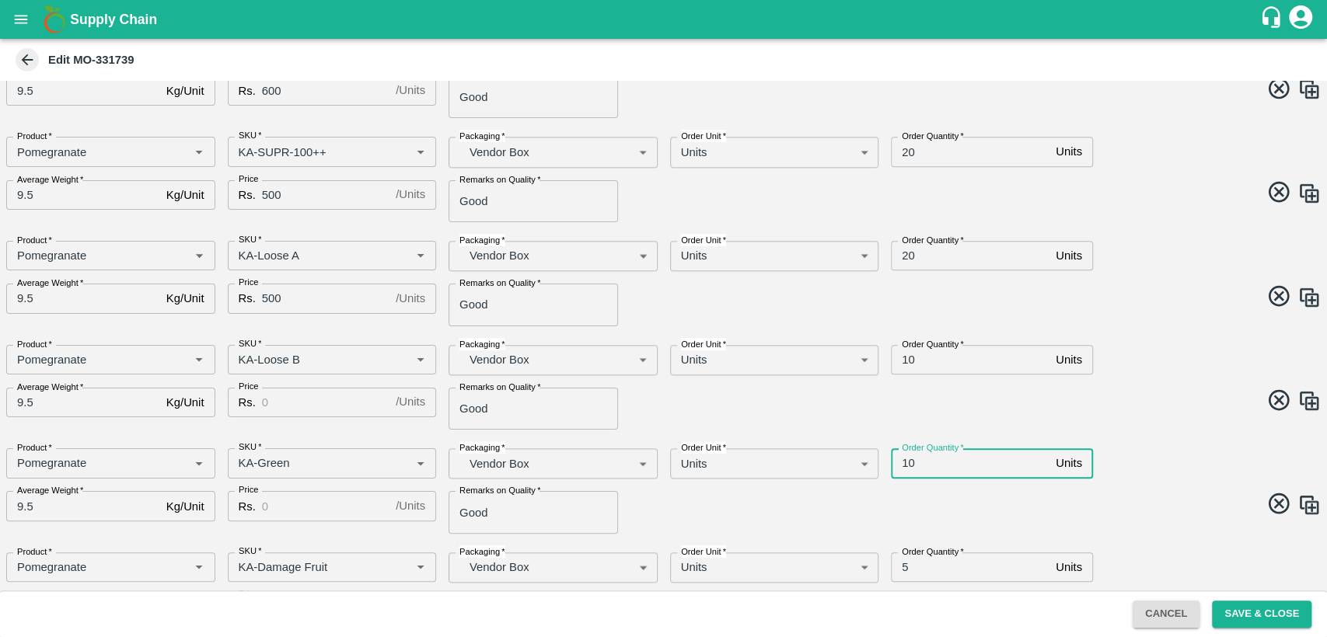
scroll to position [998, 0]
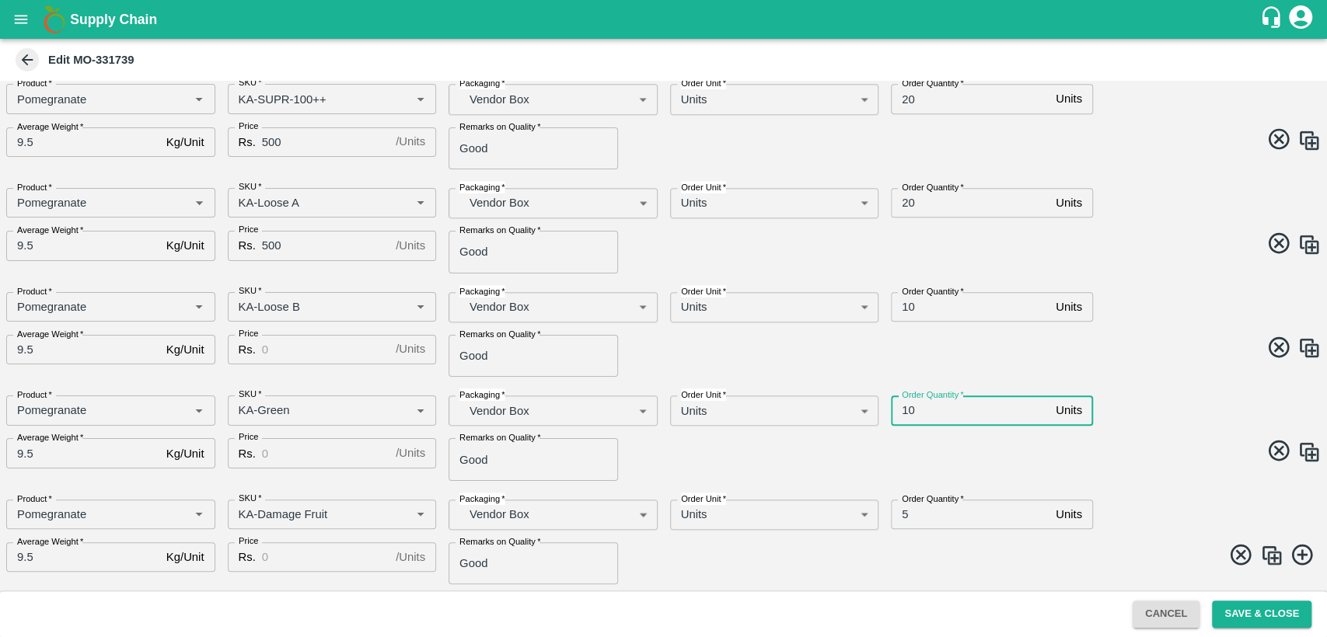
type input "10"
click at [902, 516] on input "5" at bounding box center [970, 515] width 159 height 30
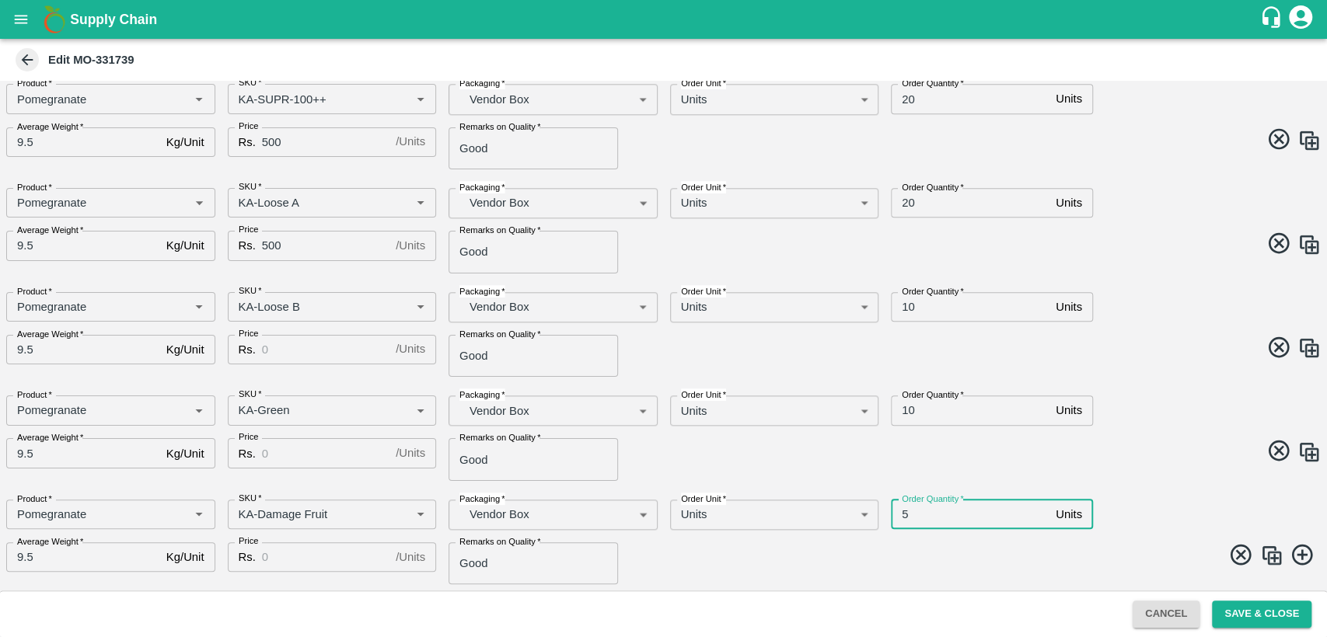
click at [902, 516] on input "5" at bounding box center [970, 515] width 159 height 30
type input "510"
click at [900, 307] on input "10" at bounding box center [970, 307] width 159 height 30
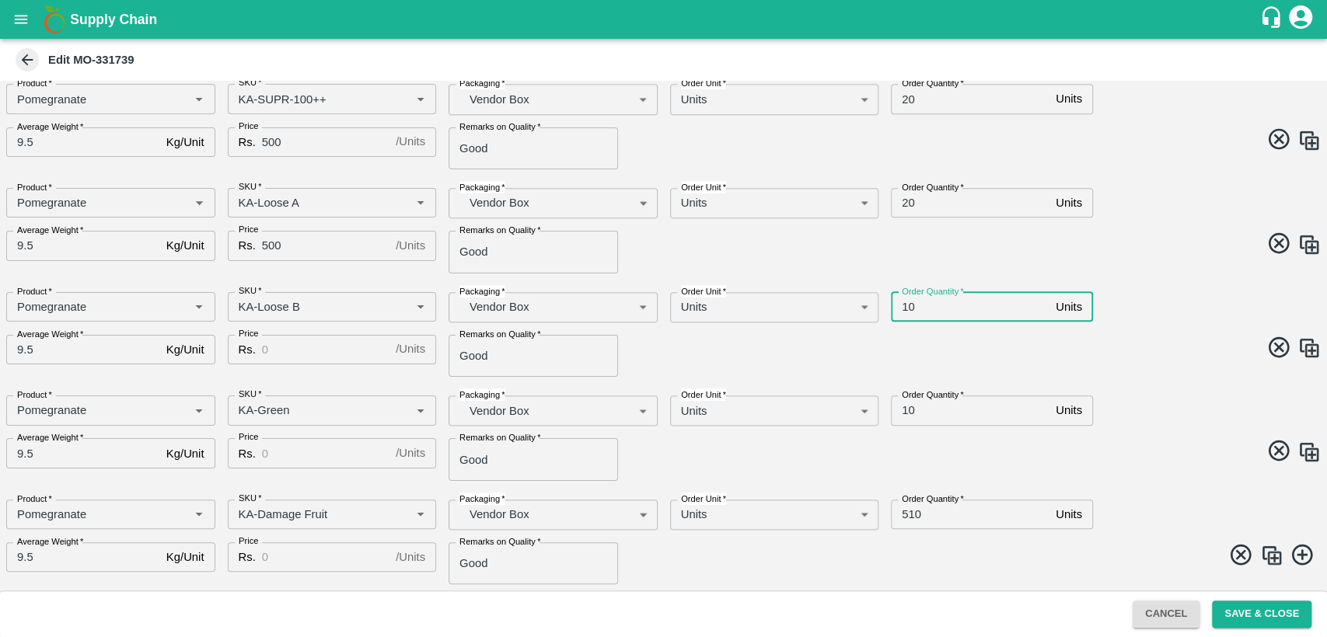
click at [900, 307] on input "10" at bounding box center [970, 307] width 159 height 30
type input "20"
click at [907, 513] on input "510" at bounding box center [970, 515] width 159 height 30
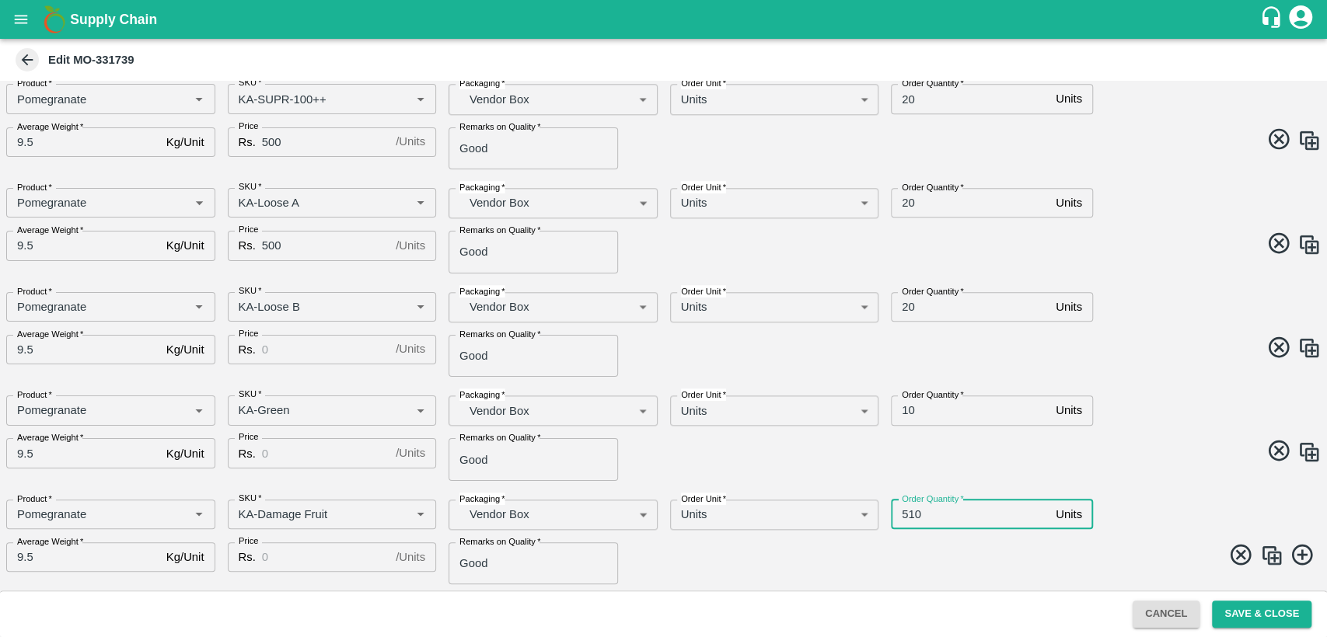
click at [907, 513] on input "510" at bounding box center [970, 515] width 159 height 30
type input "10"
click at [300, 347] on input "Price" at bounding box center [325, 350] width 127 height 30
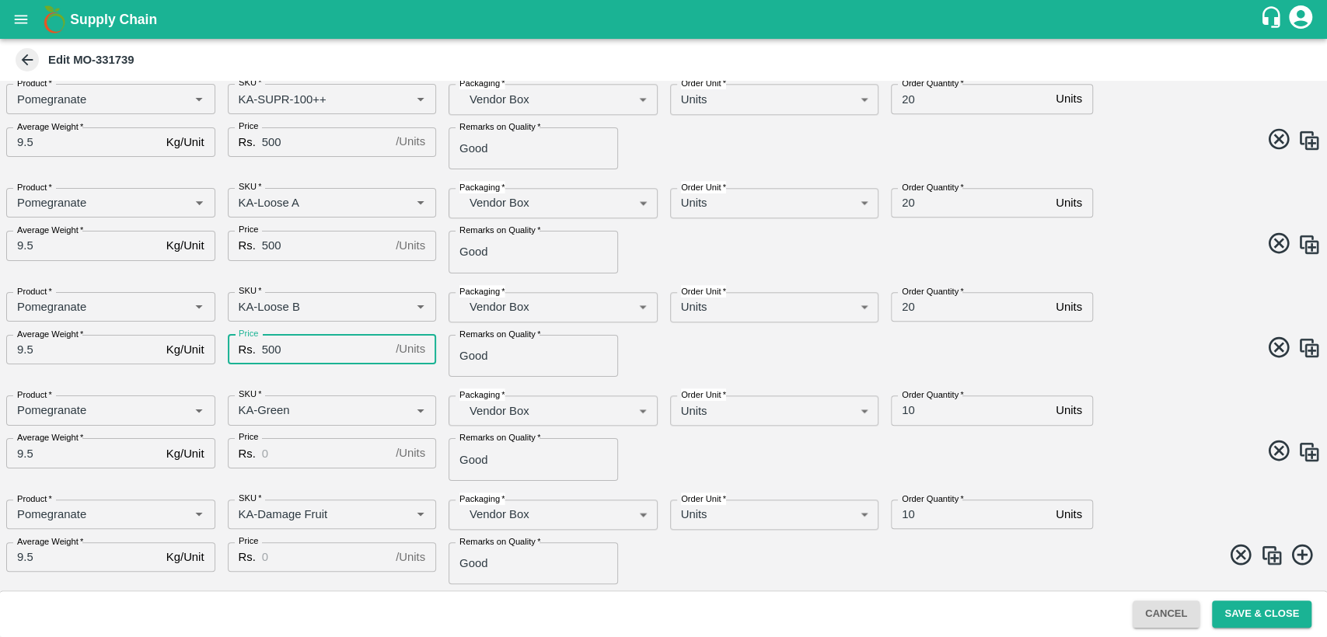
type input "500"
click at [298, 456] on input "Price" at bounding box center [325, 453] width 127 height 30
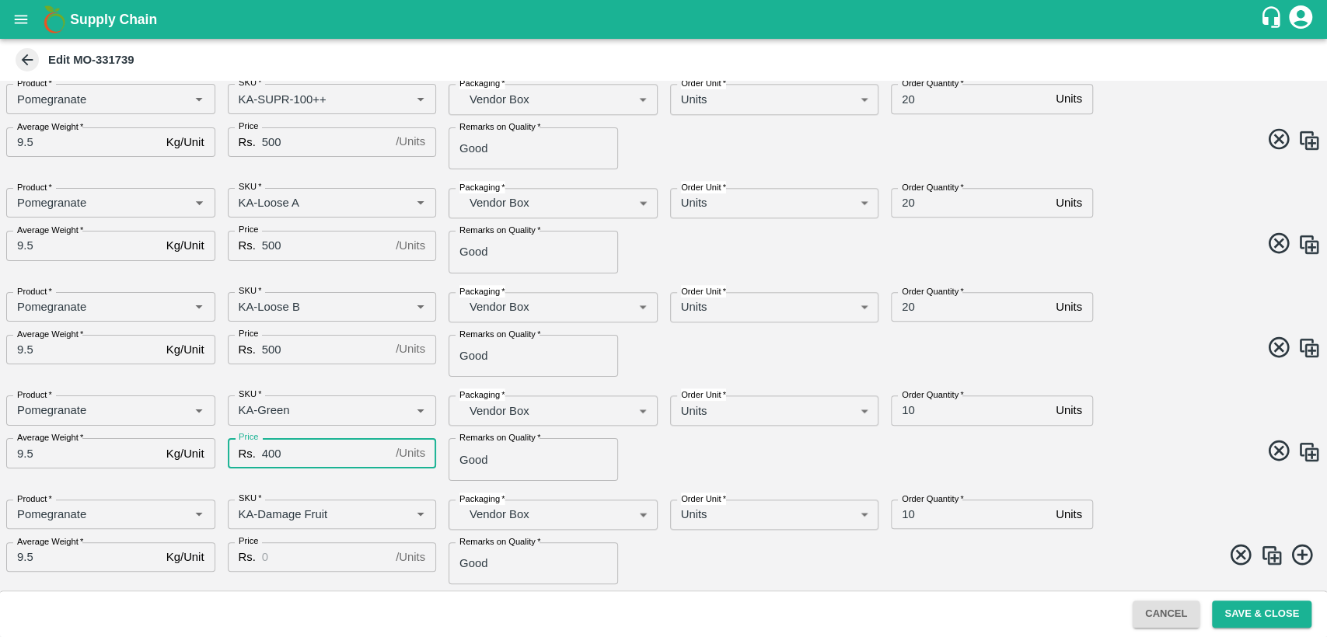
type input "400"
click at [309, 561] on input "Price" at bounding box center [325, 558] width 127 height 30
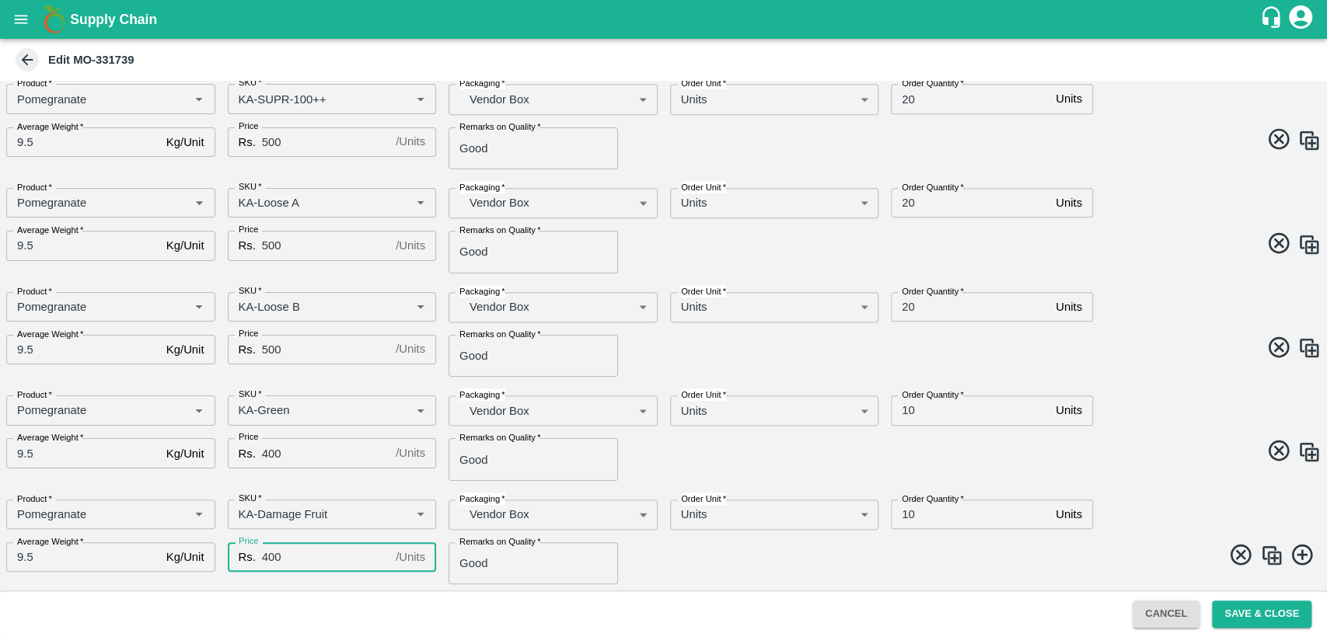
type input "400"
click at [803, 544] on span at bounding box center [990, 558] width 664 height 30
click at [1293, 615] on button "Save & Close" at bounding box center [1261, 614] width 99 height 27
